Goal: Task Accomplishment & Management: Manage account settings

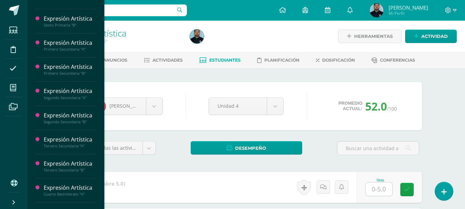
scroll to position [239, 0]
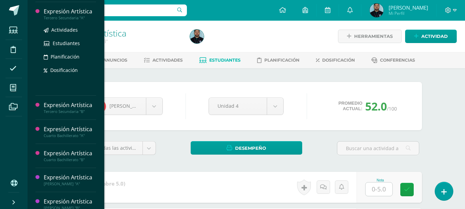
click at [70, 17] on div "Tercero Secundaria "A"" at bounding box center [70, 18] width 52 height 5
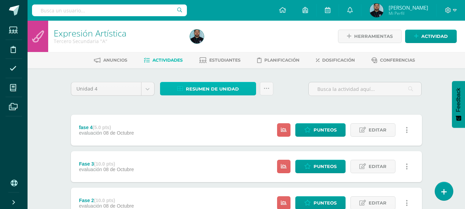
click at [217, 87] on span "Resumen de unidad" at bounding box center [212, 89] width 53 height 13
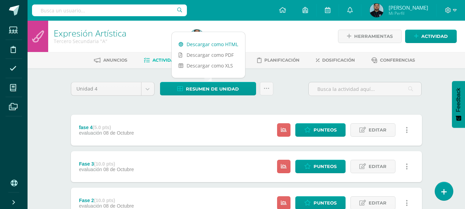
click at [213, 46] on link "Descargar como HTML" at bounding box center [208, 44] width 73 height 11
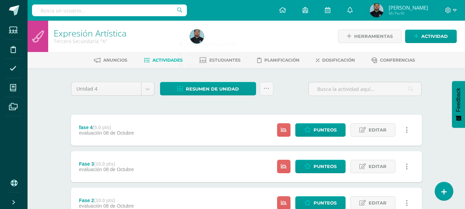
click at [220, 58] on span "Estudiantes" at bounding box center [224, 60] width 31 height 5
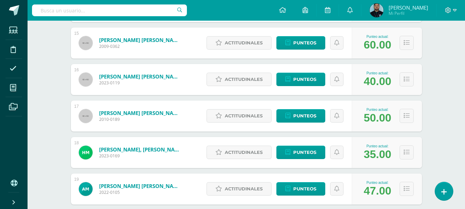
scroll to position [634, 0]
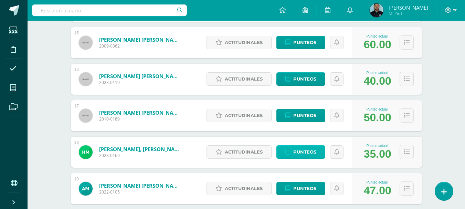
click at [308, 154] on span "Punteos" at bounding box center [305, 152] width 23 height 13
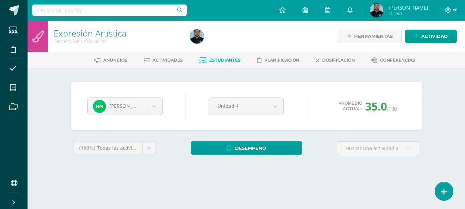
click at [160, 43] on div "Tercero Secundaria "A"" at bounding box center [118, 41] width 128 height 7
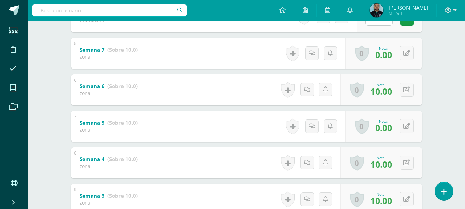
scroll to position [280, 0]
click at [407, 132] on button at bounding box center [411, 126] width 14 height 14
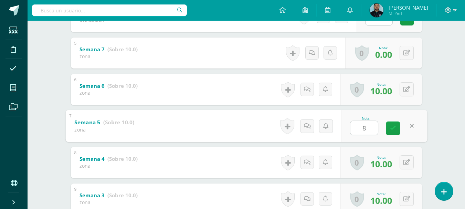
type input "8"
click at [449, 162] on div "Expresión Artística Tercero Secundaria "A" Herramientas Detalle de asistencias …" at bounding box center [247, 36] width 438 height 593
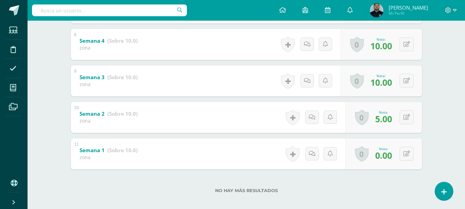
scroll to position [405, 0]
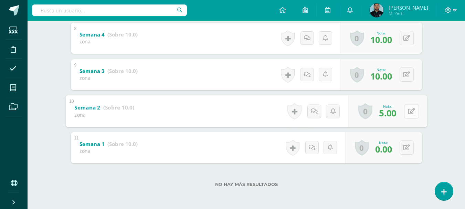
click at [405, 111] on button at bounding box center [411, 111] width 14 height 14
type input "8"
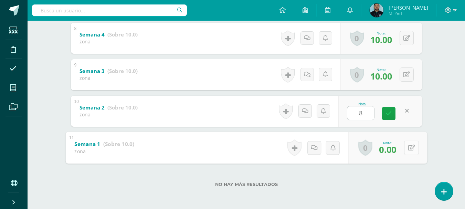
click at [409, 150] on icon at bounding box center [411, 148] width 7 height 6
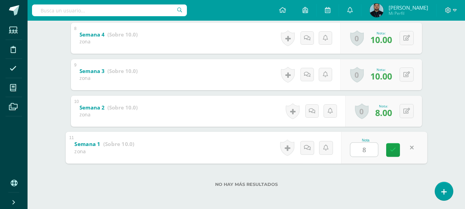
type input "8"
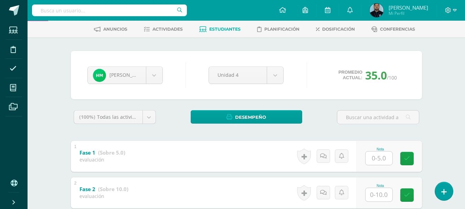
scroll to position [0, 0]
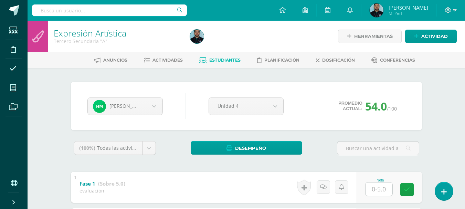
click at [237, 32] on div at bounding box center [256, 36] width 139 height 31
drag, startPoint x: 247, startPoint y: 27, endPoint x: 220, endPoint y: 9, distance: 32.8
click at [220, 9] on div "Configuración Cerrar sesión [PERSON_NAME] Mi Perfil Avisos 771 avisos sin leer …" at bounding box center [247, 10] width 438 height 21
click at [225, 34] on div at bounding box center [256, 36] width 139 height 31
click at [183, 128] on div "Héctor Meda Lizandro Alvarado Andrea Alvarez Ximena Buch Fátima Canek Jathniel …" at bounding box center [246, 106] width 351 height 48
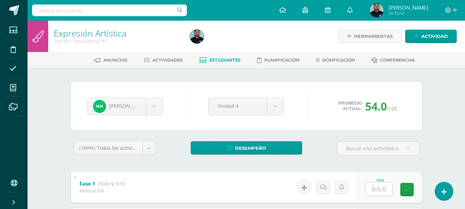
click at [237, 32] on div at bounding box center [256, 36] width 139 height 31
